Goal: Find specific page/section: Find specific page/section

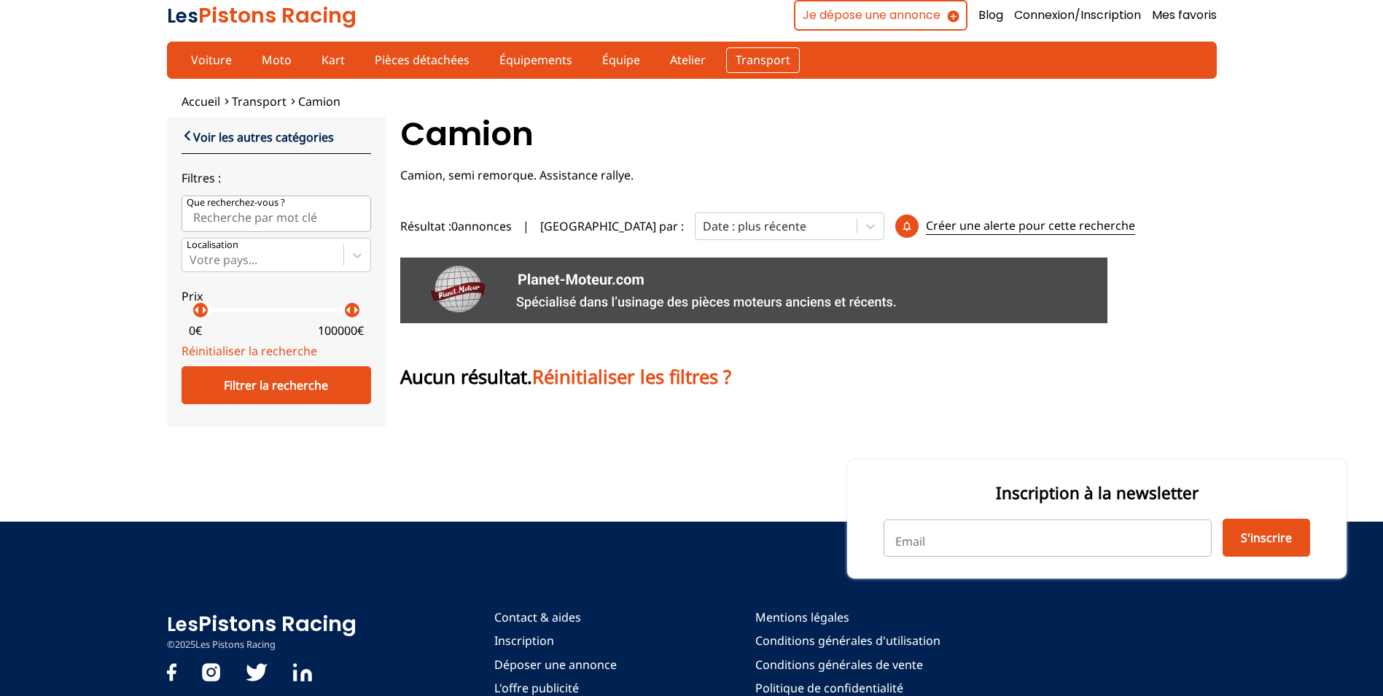
click at [768, 56] on link "Transport" at bounding box center [763, 59] width 74 height 25
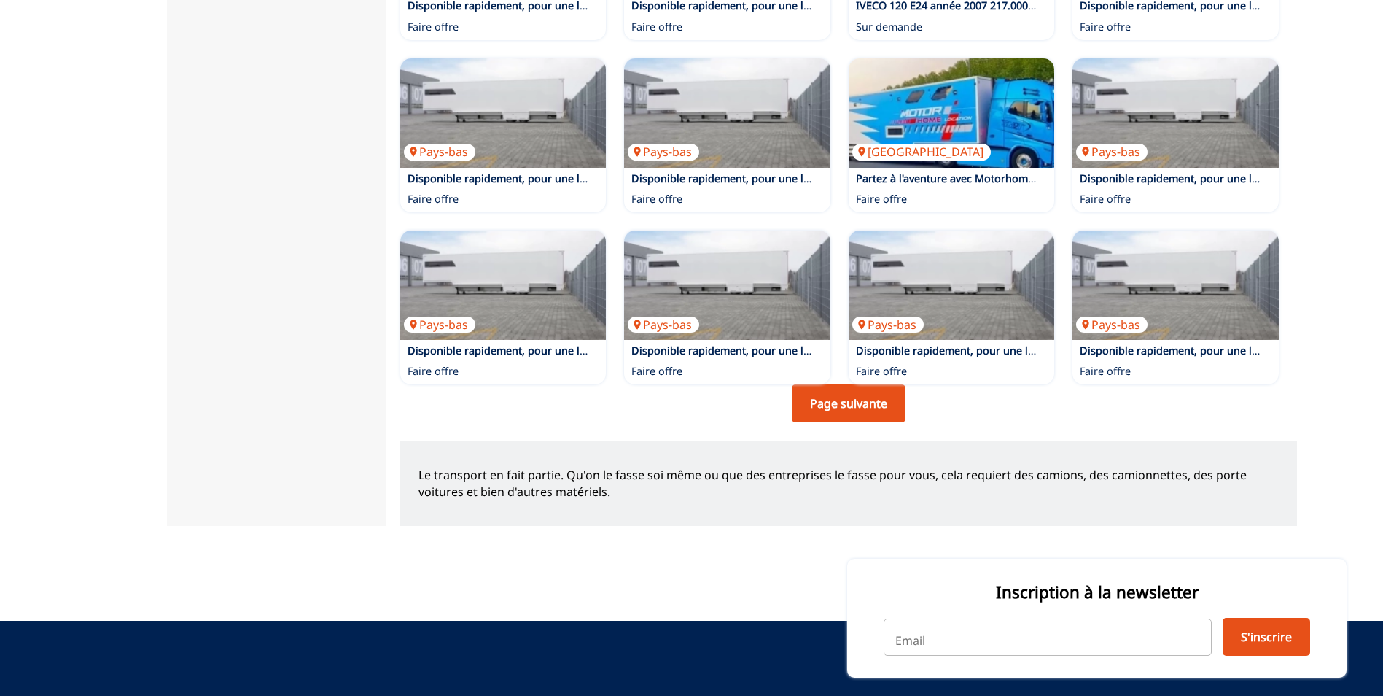
scroll to position [1021, 0]
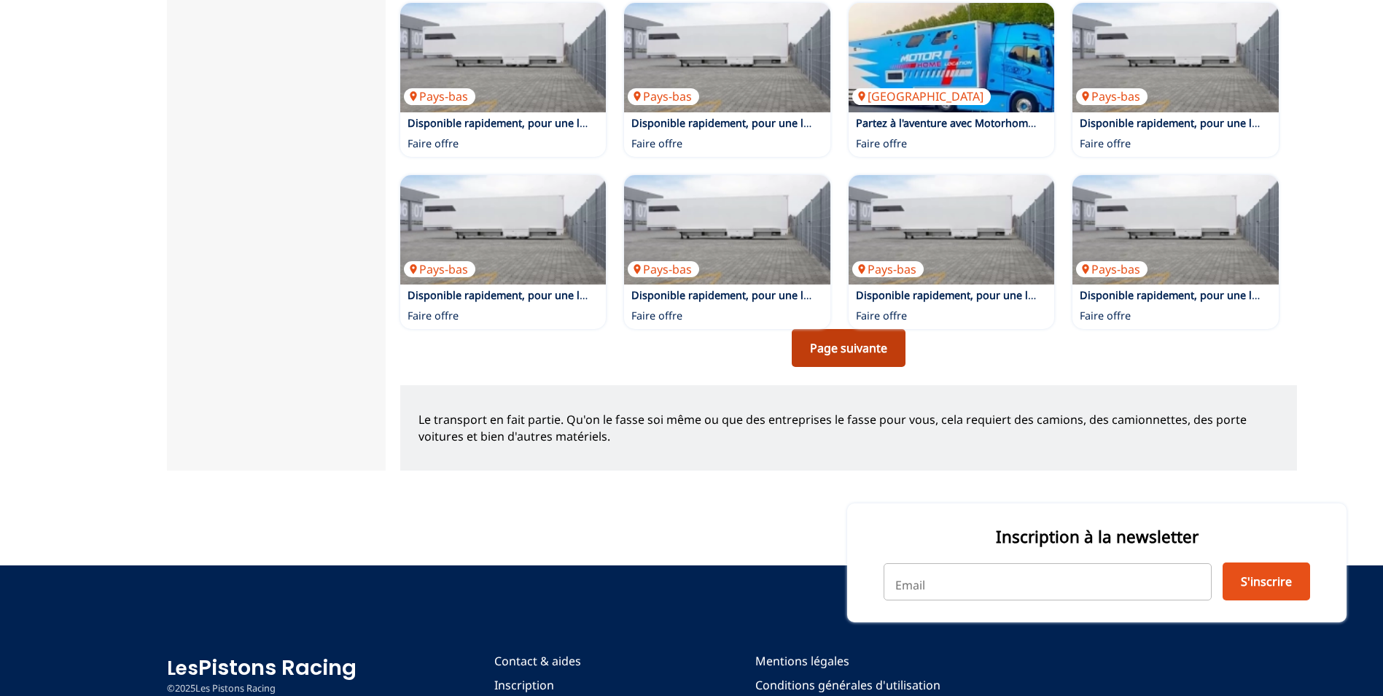
click at [849, 367] on link "Page suivante" at bounding box center [849, 348] width 114 height 38
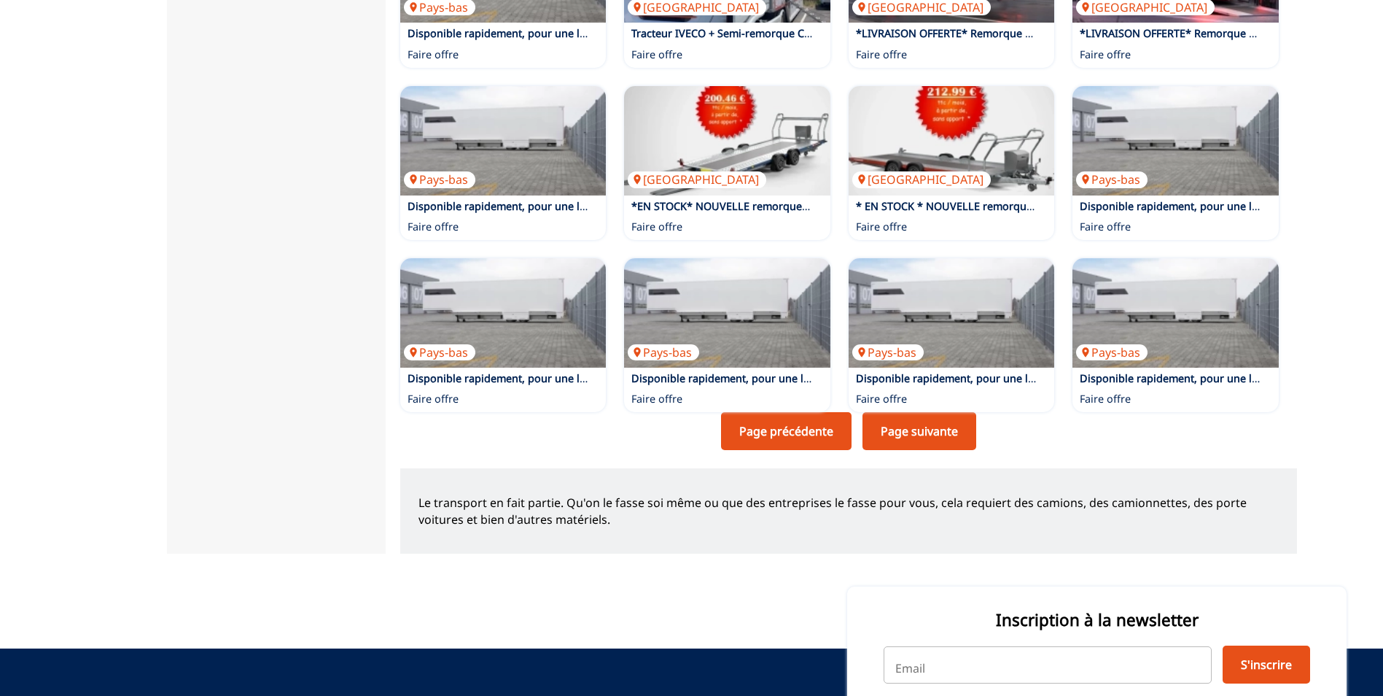
scroll to position [948, 0]
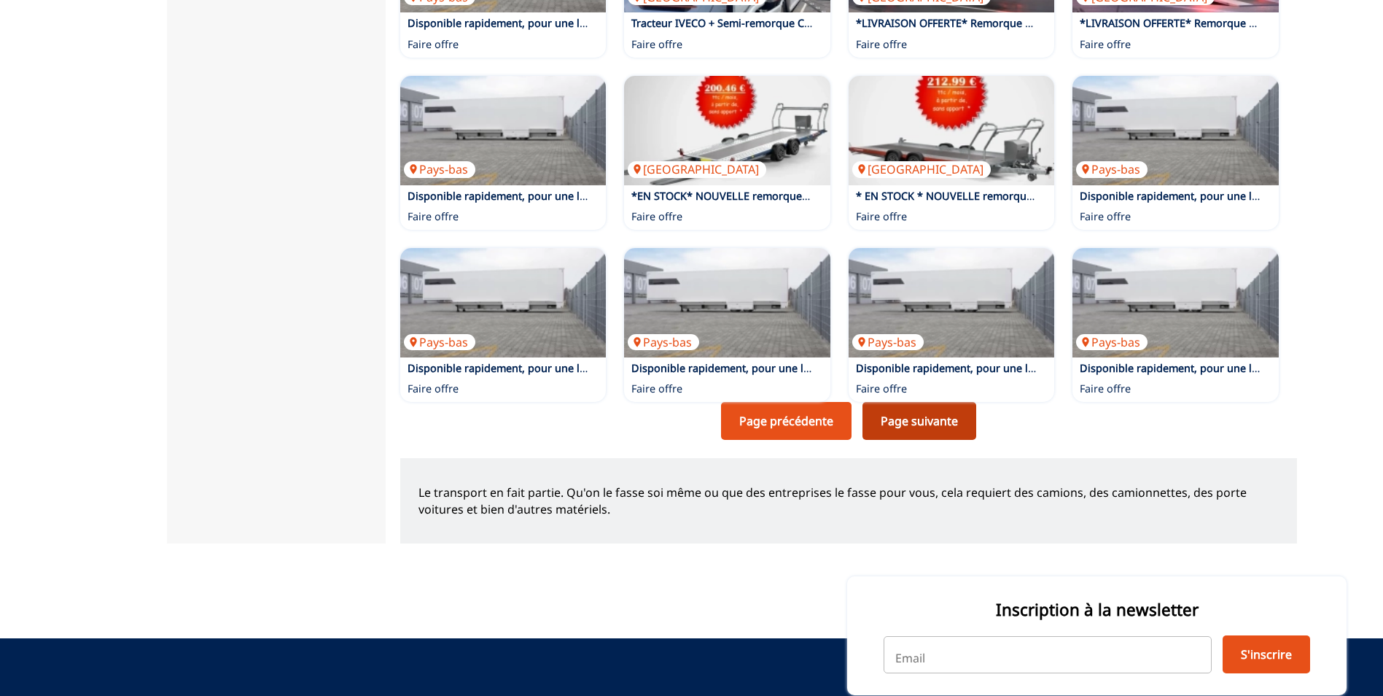
click at [928, 429] on link "Page suivante" at bounding box center [920, 421] width 114 height 38
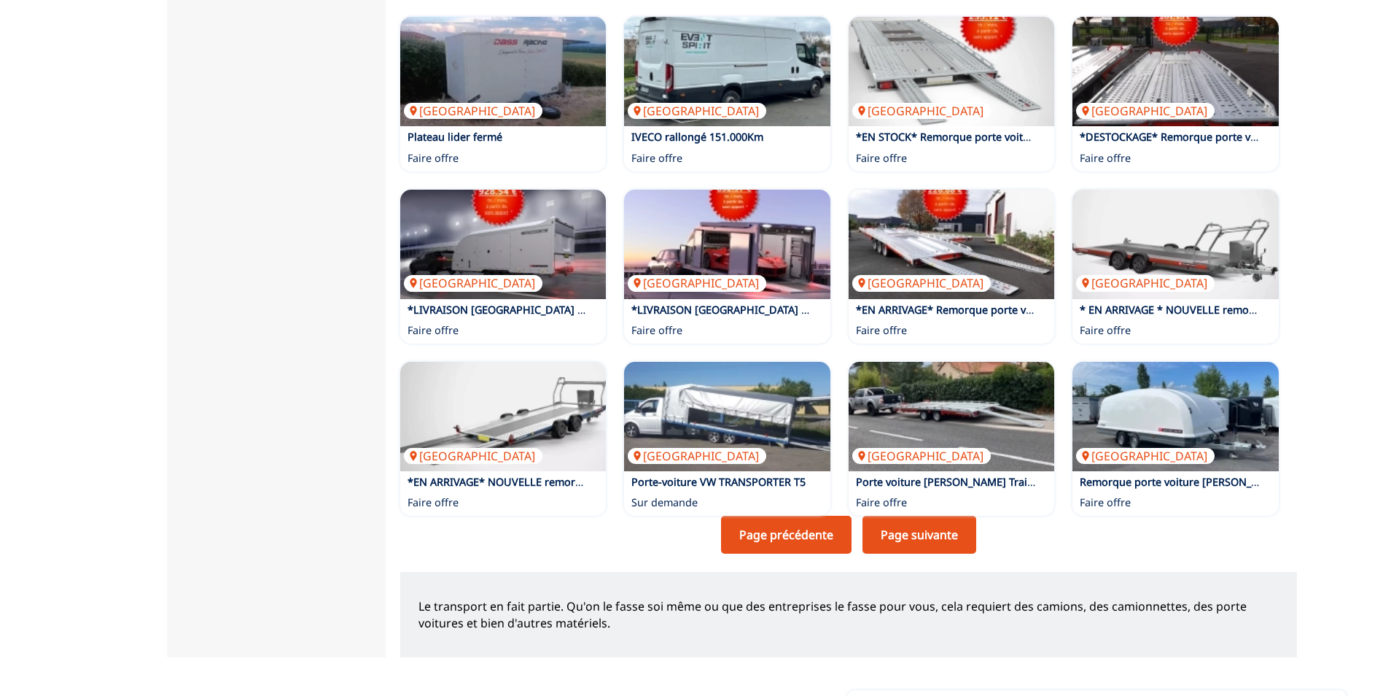
scroll to position [948, 0]
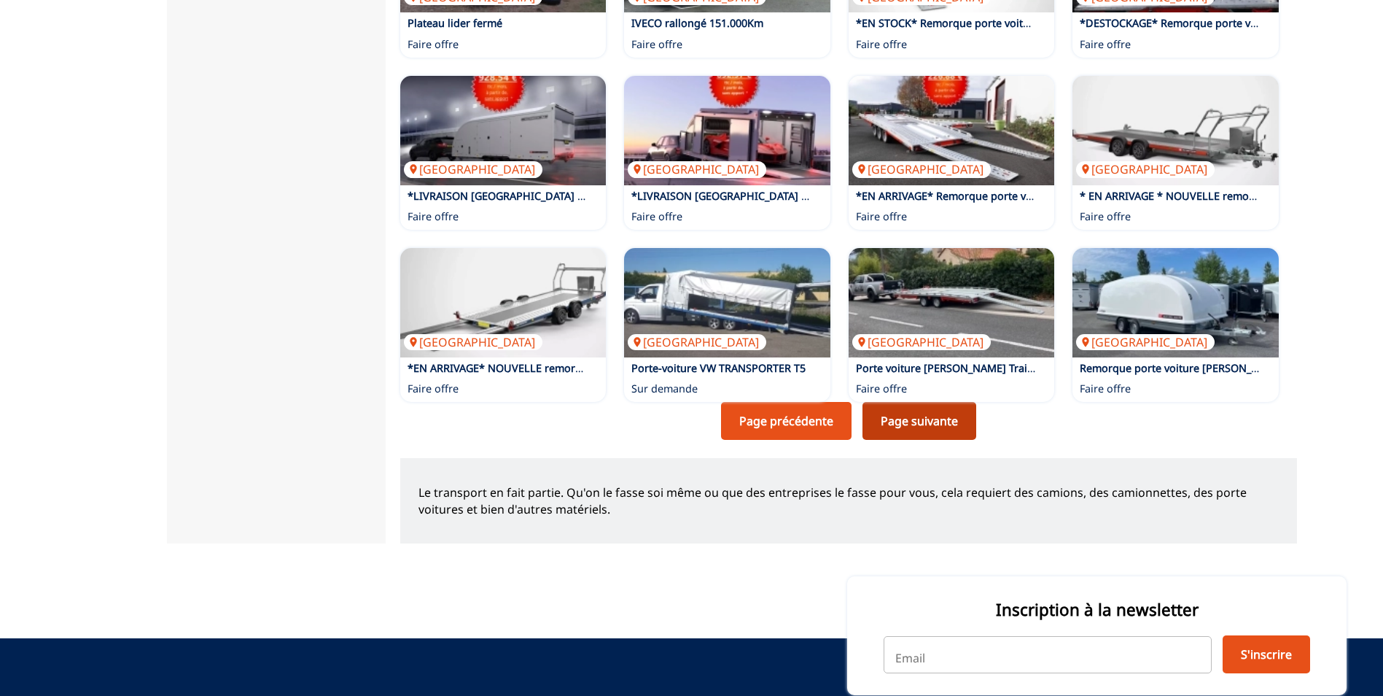
click at [911, 427] on link "Page suivante" at bounding box center [920, 421] width 114 height 38
